Goal: Use online tool/utility: Utilize a website feature to perform a specific function

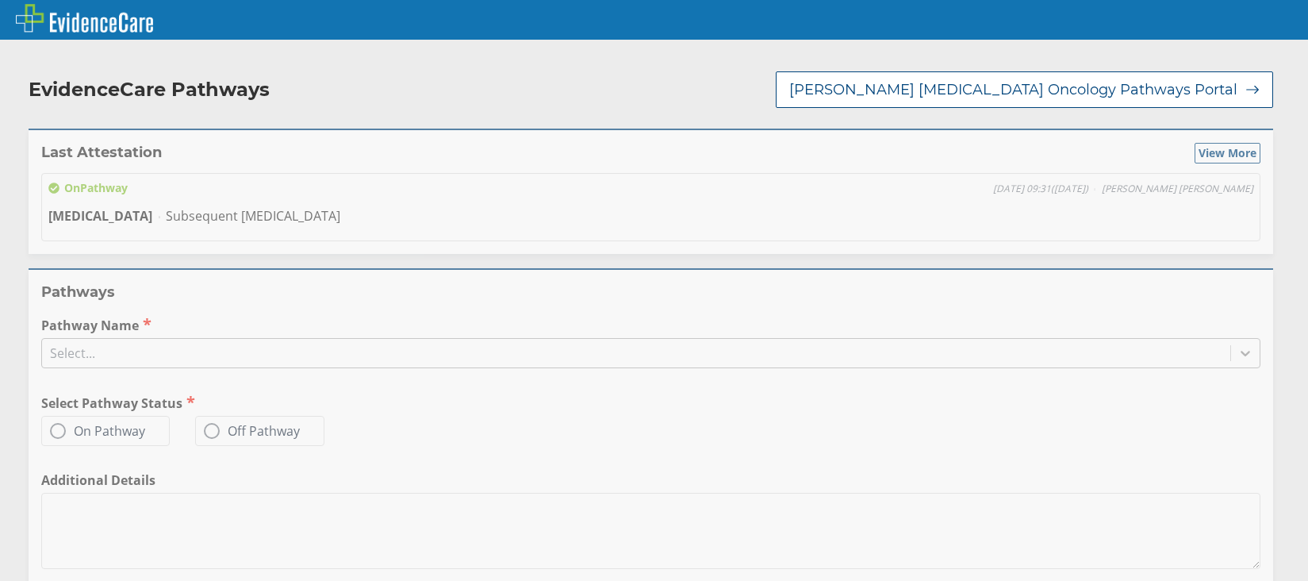
click at [1237, 345] on icon at bounding box center [1245, 353] width 16 height 16
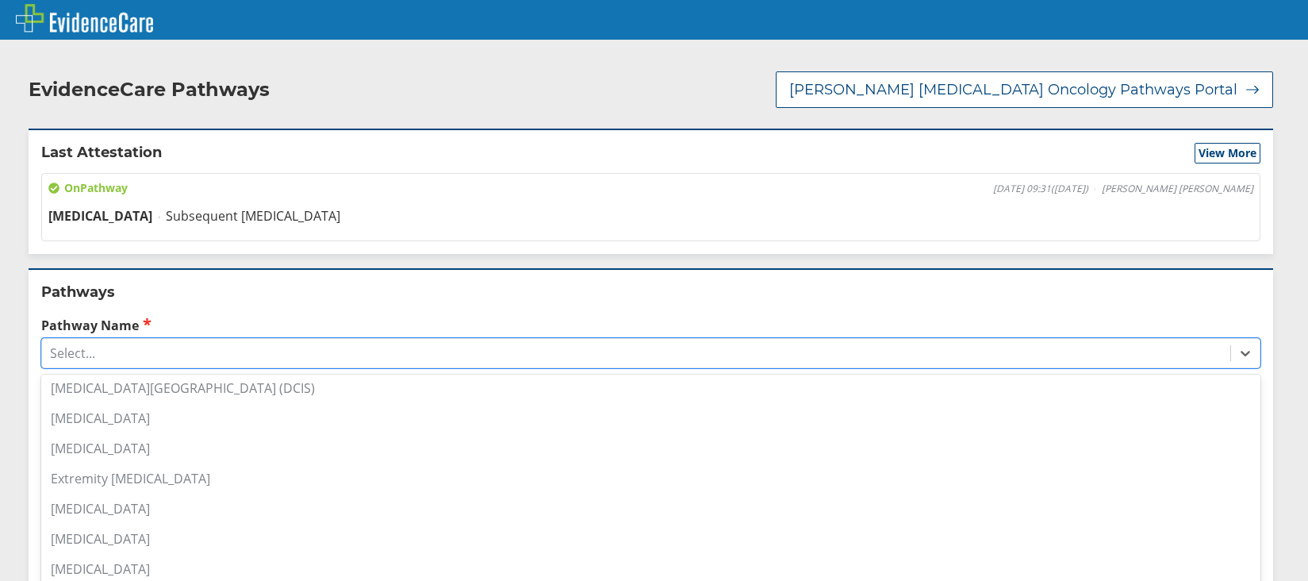
scroll to position [555, 0]
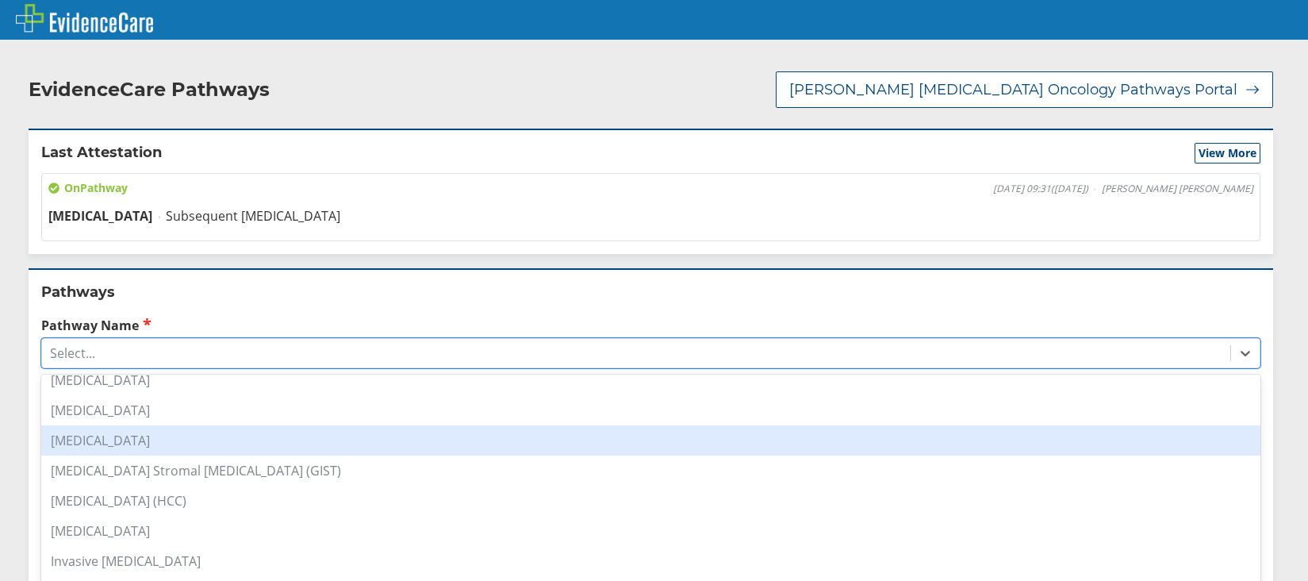
click at [111, 428] on div "[MEDICAL_DATA]" at bounding box center [650, 440] width 1219 height 30
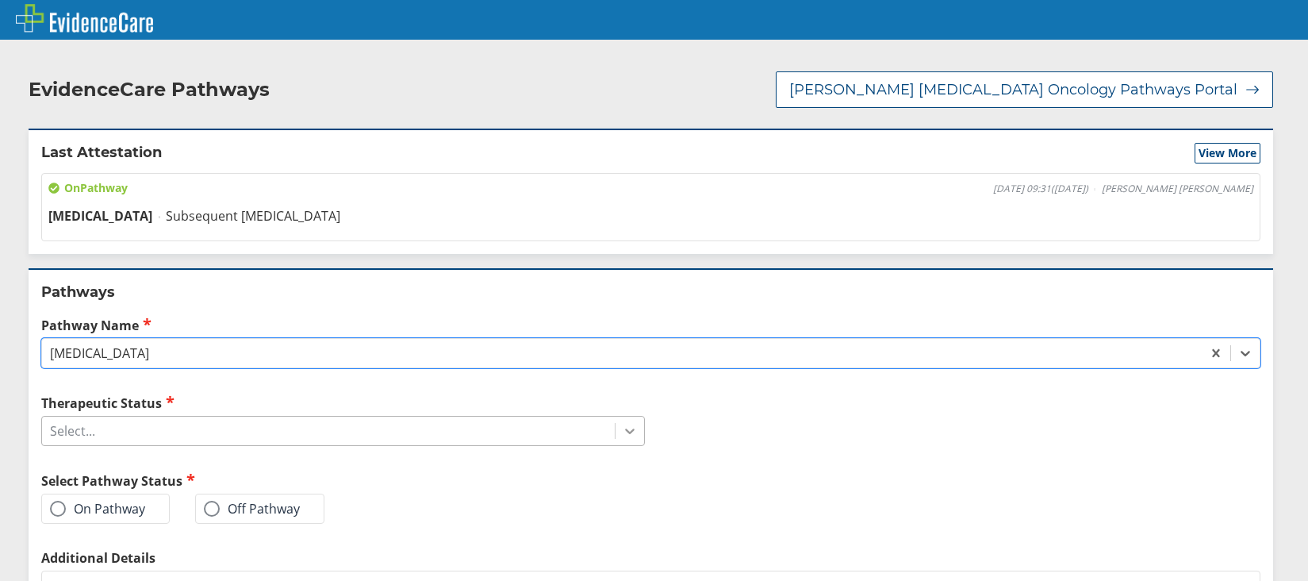
click at [626, 423] on icon at bounding box center [630, 431] width 16 height 16
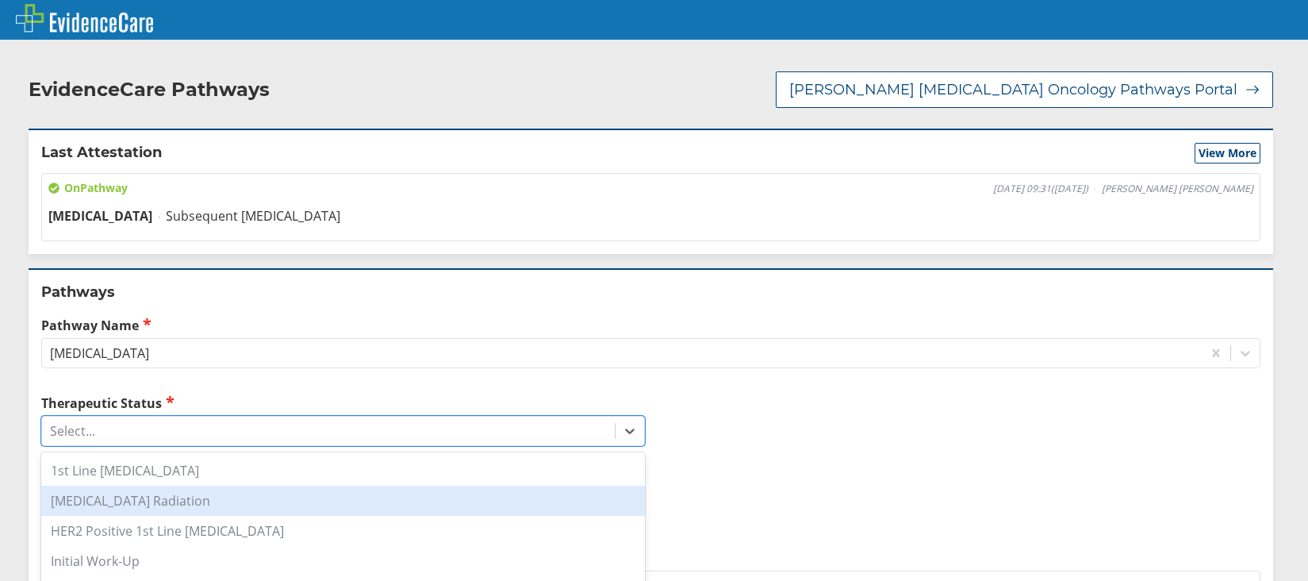
scroll to position [79, 0]
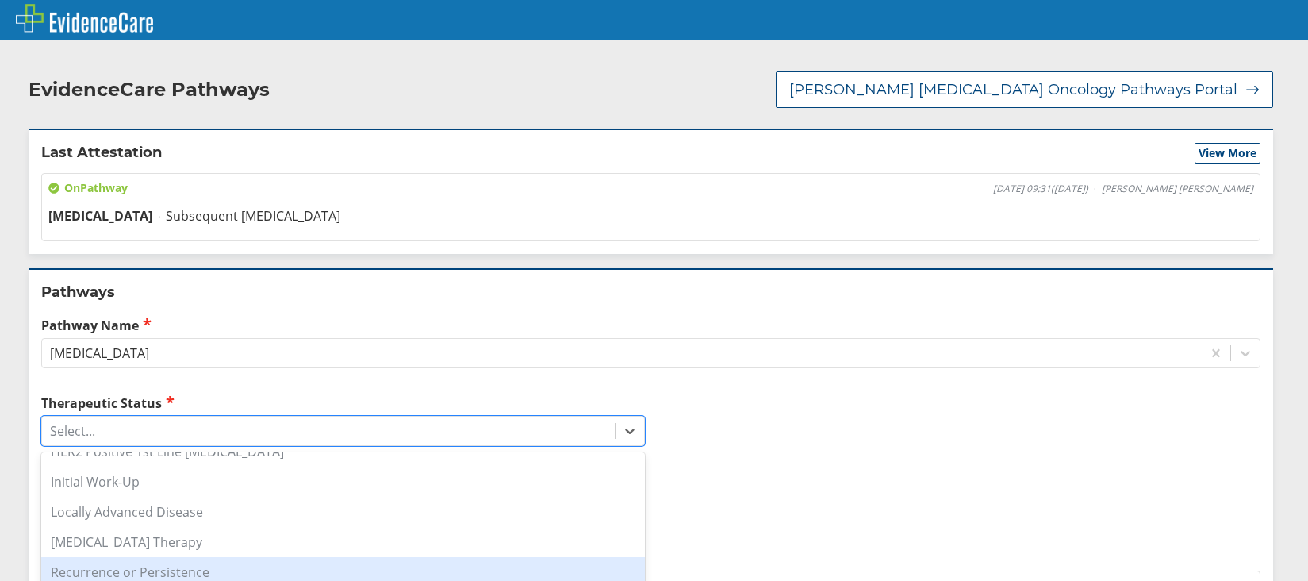
click at [167, 557] on div "Recurrence or Persistence" at bounding box center [343, 572] width 604 height 30
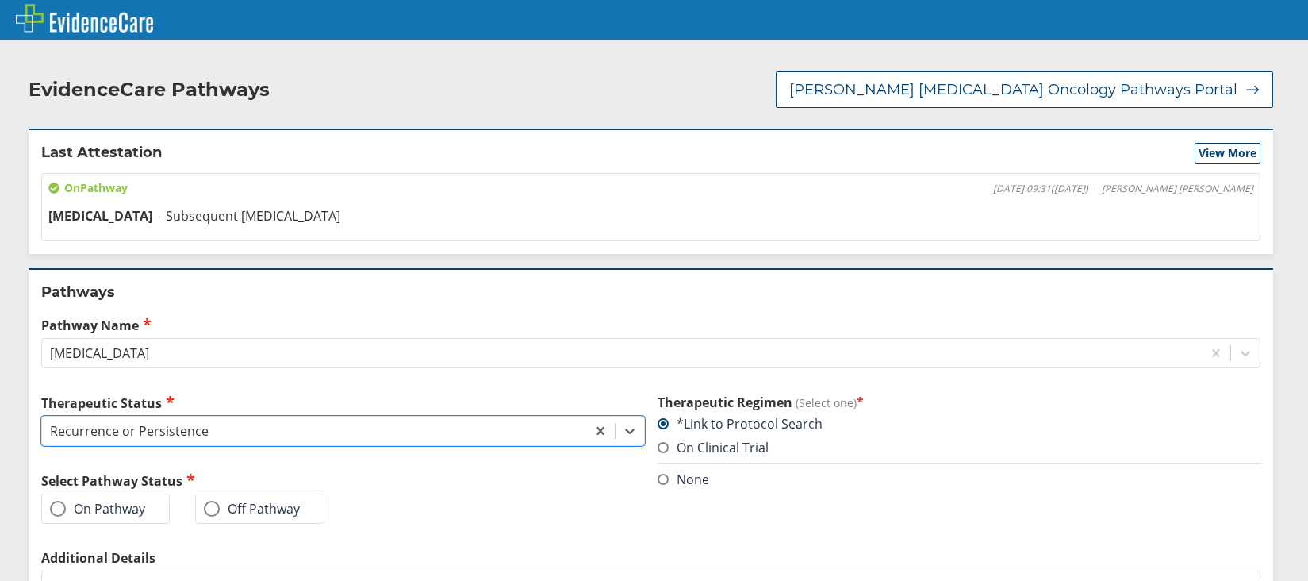
click at [59, 500] on span at bounding box center [58, 508] width 16 height 16
click at [0, 0] on input "On Pathway" at bounding box center [0, 0] width 0 height 0
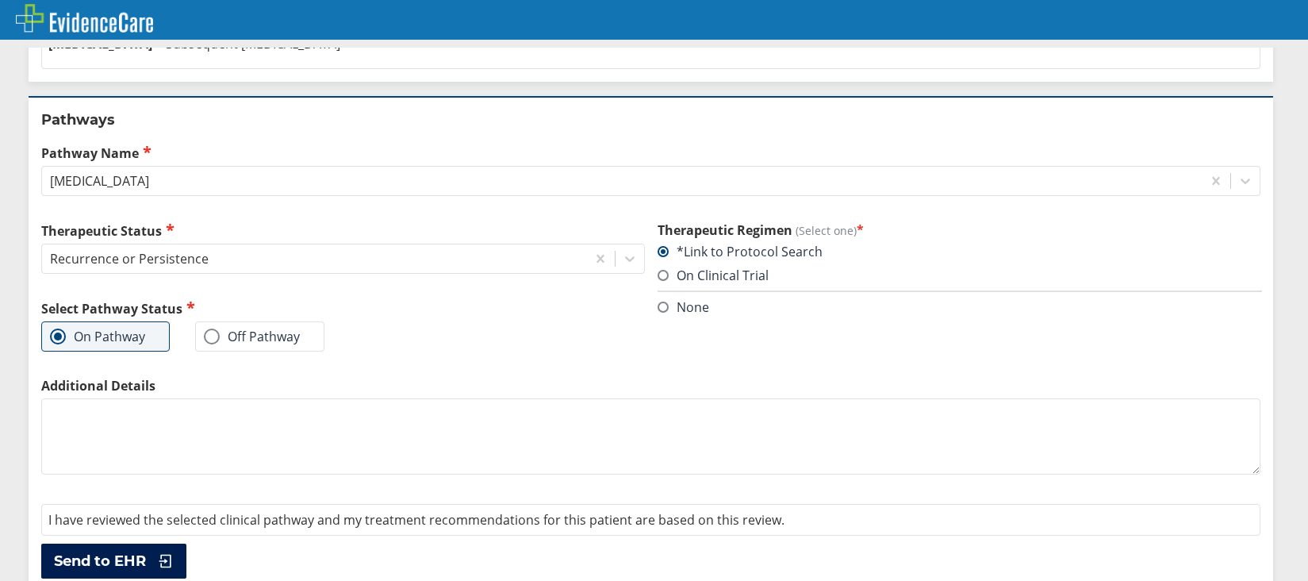
click at [111, 551] on span "Send to EHR" at bounding box center [100, 560] width 92 height 19
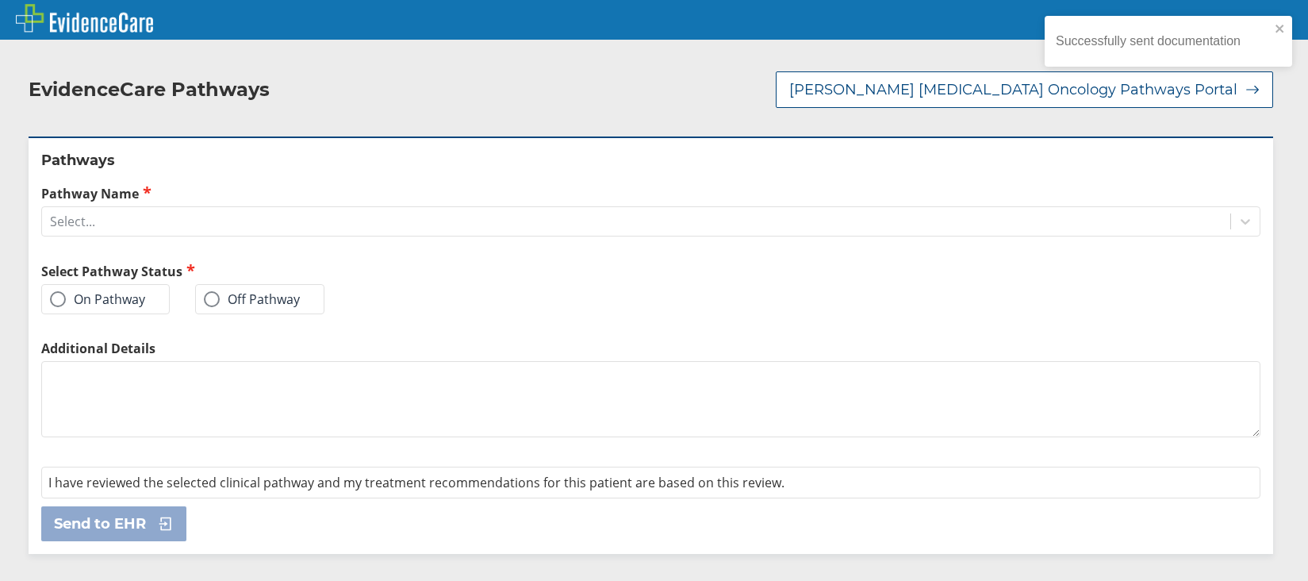
scroll to position [0, 0]
